Goal: Navigation & Orientation: Find specific page/section

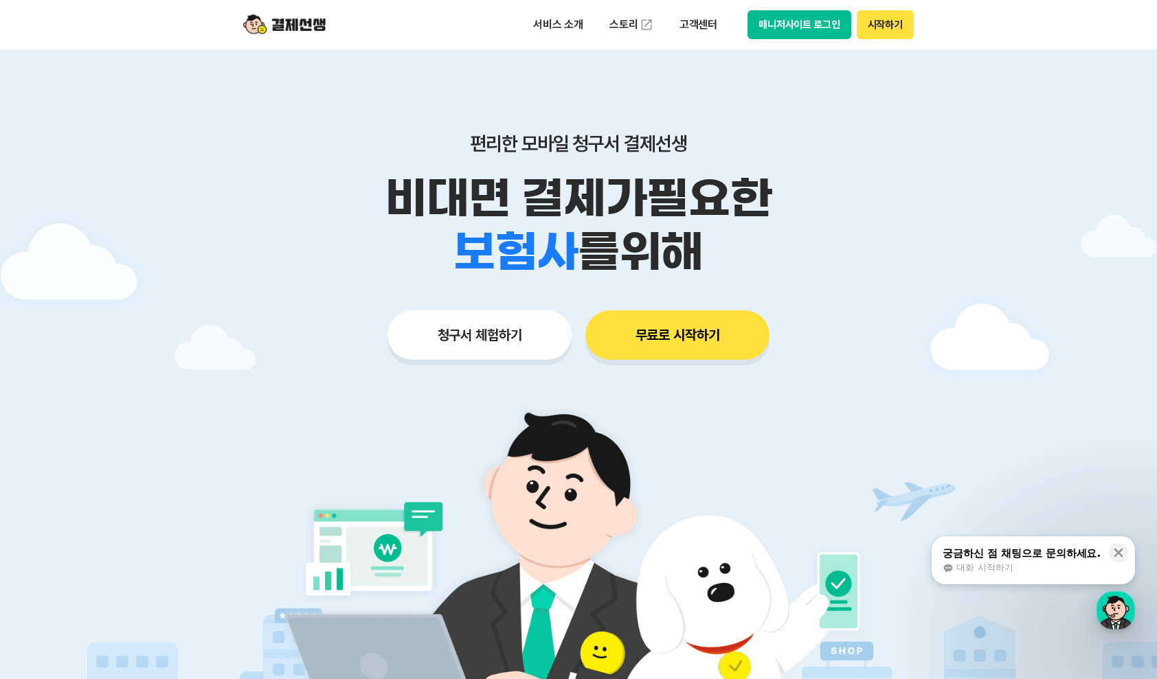
click at [797, 24] on button "매니저사이트 로그인" at bounding box center [799, 24] width 104 height 29
click at [817, 22] on button "매니저사이트 로그인" at bounding box center [799, 24] width 104 height 29
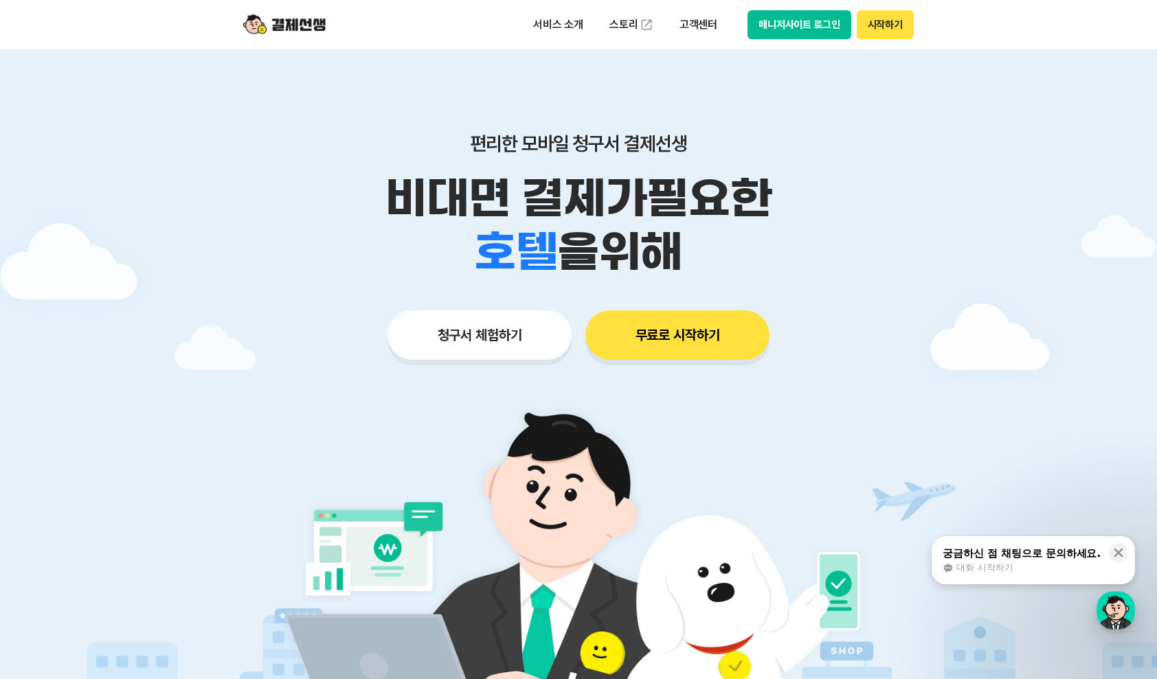
click at [791, 21] on button "매니저사이트 로그인" at bounding box center [799, 24] width 104 height 29
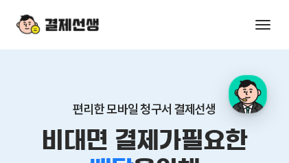
click at [247, 157] on div "비대면 결제가 필요한 학원 공부방 호텔 쇼핑몰 병원 배달 보험사 항공사 골프장 을 위해" at bounding box center [144, 155] width 256 height 58
